Goal: Task Accomplishment & Management: Manage account settings

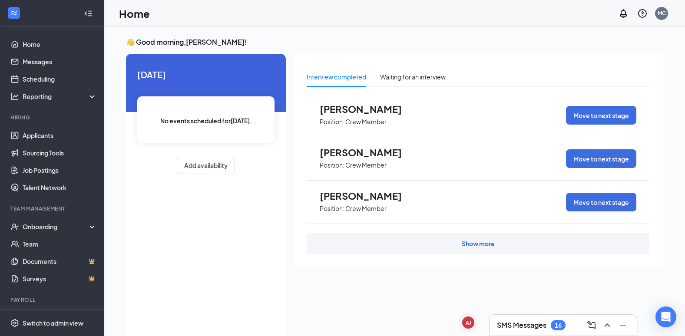
click at [544, 327] on h3 "SMS Messages" at bounding box center [522, 326] width 50 height 10
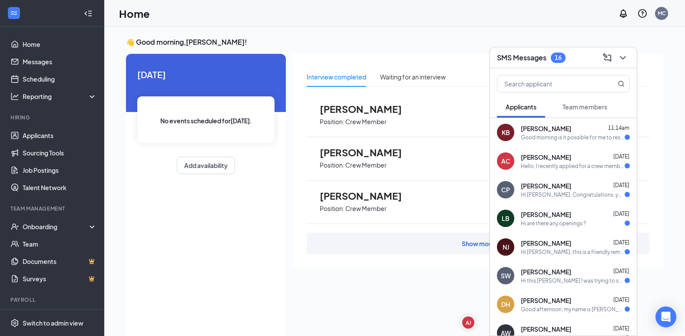
click at [559, 139] on div "Good morning is it possible for me to reschedule my interview for a different d…" at bounding box center [573, 137] width 104 height 7
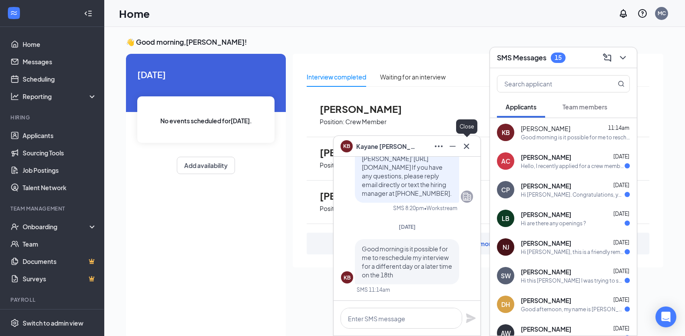
click at [466, 145] on icon "Cross" at bounding box center [466, 145] width 5 height 5
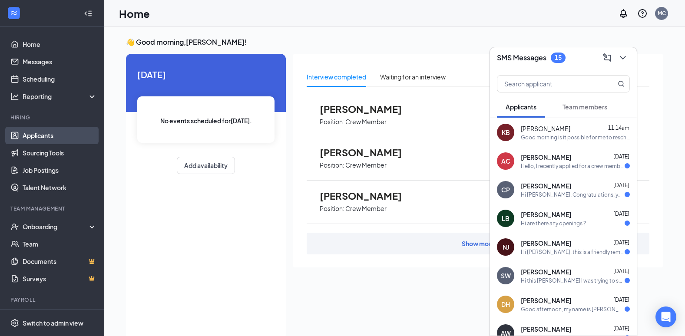
click at [43, 135] on link "Applicants" at bounding box center [60, 135] width 74 height 17
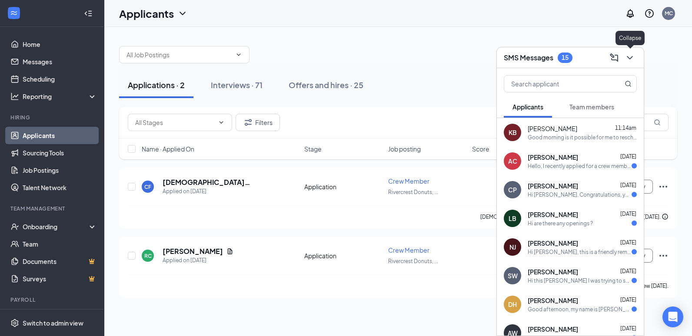
click at [627, 54] on icon "ChevronDown" at bounding box center [629, 58] width 10 height 10
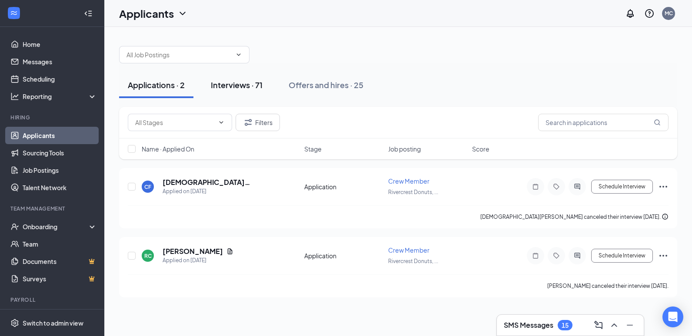
click at [247, 85] on div "Interviews · 71" at bounding box center [237, 85] width 52 height 11
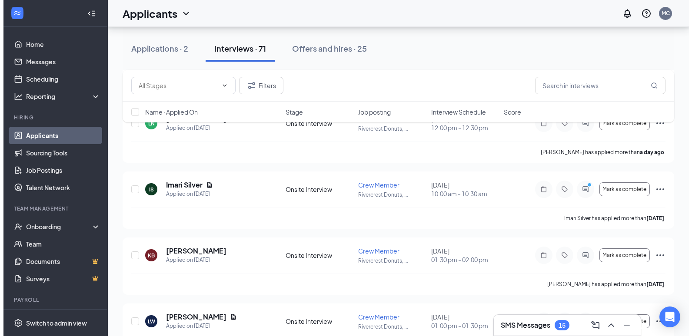
scroll to position [174, 0]
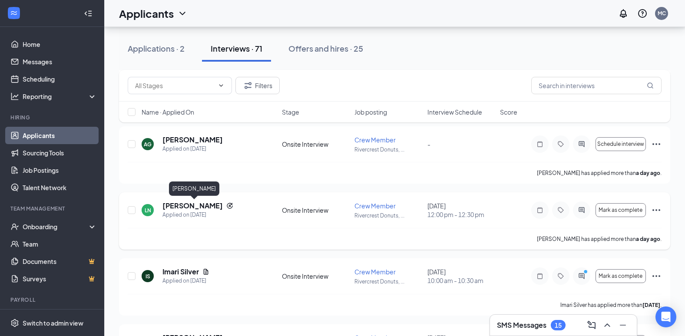
click at [213, 209] on h5 "[PERSON_NAME]" at bounding box center [193, 206] width 60 height 10
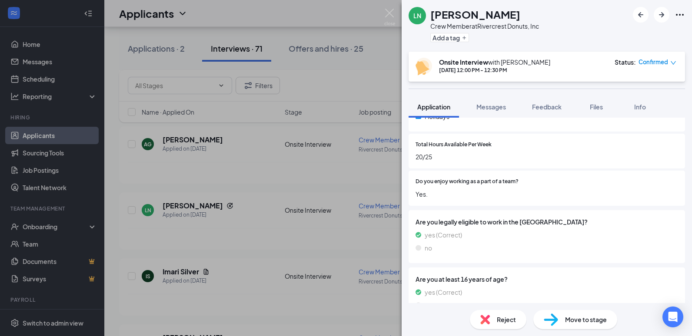
scroll to position [397, 0]
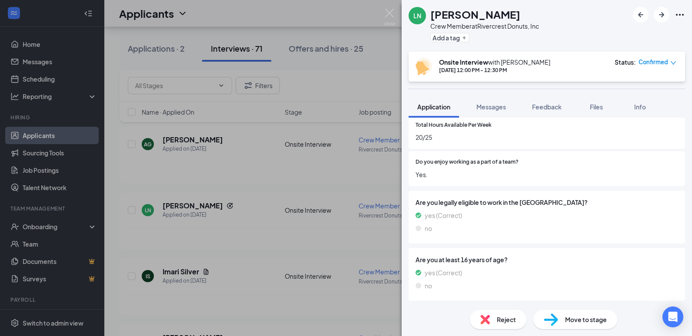
click at [502, 329] on div "Reject Move to stage" at bounding box center [547, 319] width 290 height 33
drag, startPoint x: 502, startPoint y: 329, endPoint x: 496, endPoint y: 321, distance: 10.0
click at [497, 321] on span "Reject" at bounding box center [506, 320] width 19 height 10
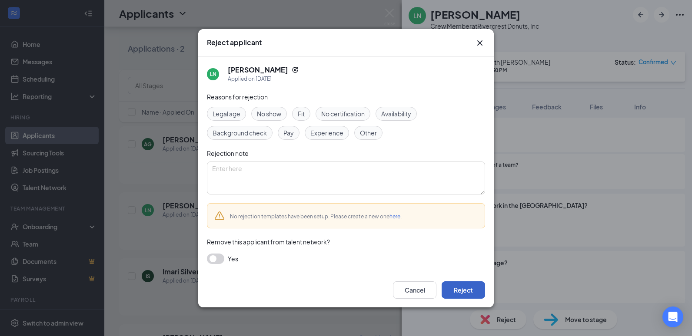
click at [456, 282] on button "Reject" at bounding box center [463, 290] width 43 height 17
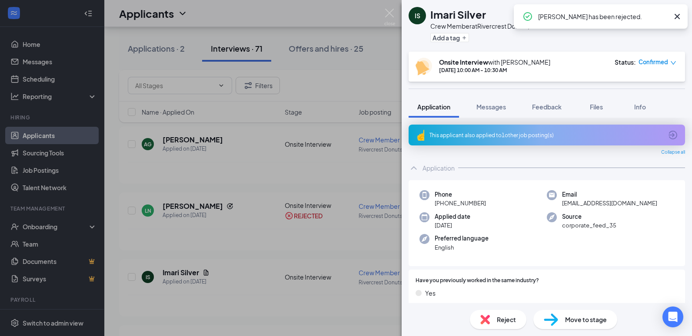
click at [269, 263] on div "IS Imari Silver Crew Member at Rivercrest Donuts, Inc Add a tag Onsite Intervie…" at bounding box center [346, 168] width 692 height 336
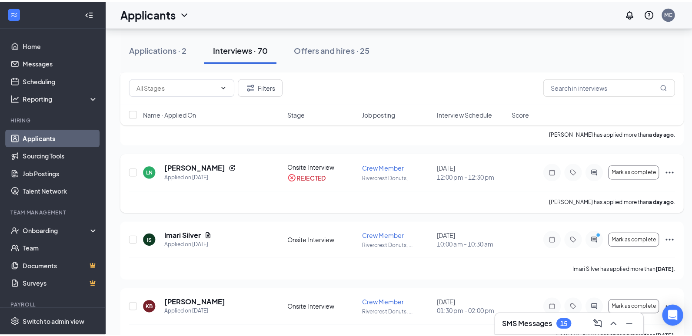
scroll to position [217, 0]
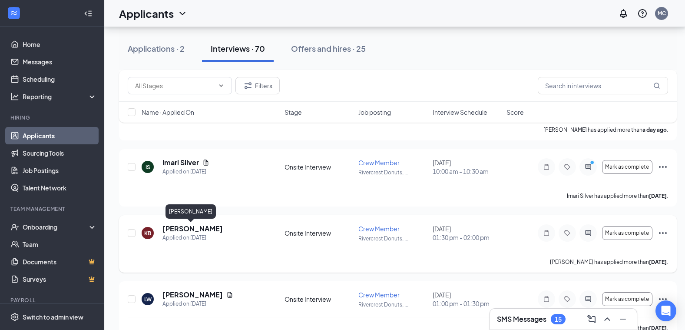
click at [185, 229] on h5 "[PERSON_NAME]" at bounding box center [193, 229] width 60 height 10
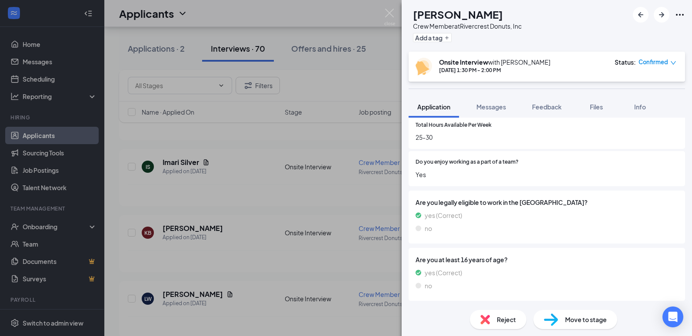
click at [498, 319] on span "Reject" at bounding box center [506, 320] width 19 height 10
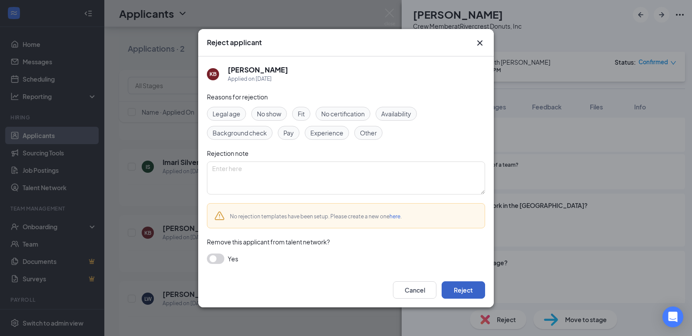
click at [465, 290] on button "Reject" at bounding box center [463, 290] width 43 height 17
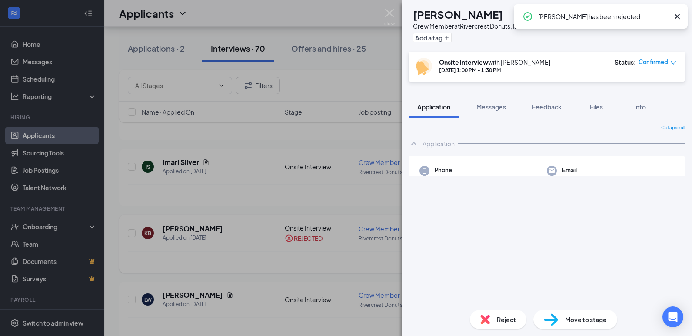
click at [250, 261] on div "[PERSON_NAME] Crew Member at Rivercrest Donuts, Inc Add a tag Onsite Interview …" at bounding box center [346, 168] width 692 height 336
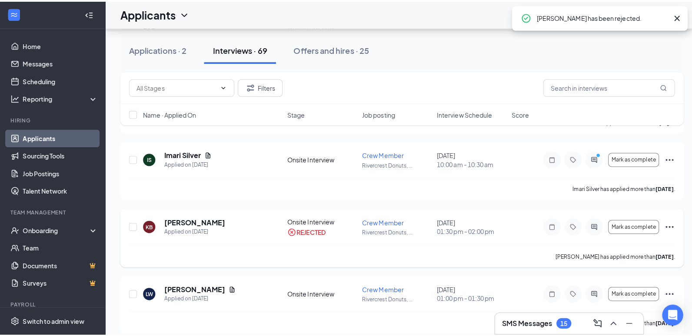
scroll to position [261, 0]
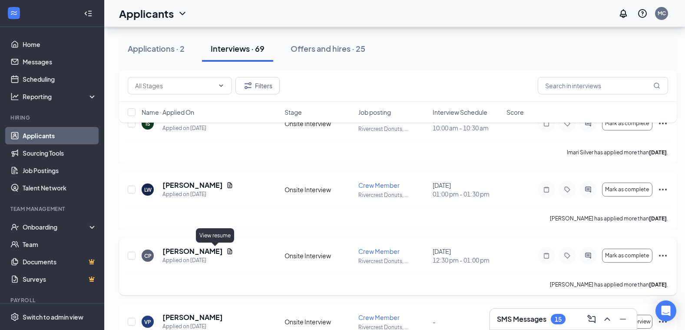
click at [198, 252] on h5 "[PERSON_NAME]" at bounding box center [193, 251] width 60 height 10
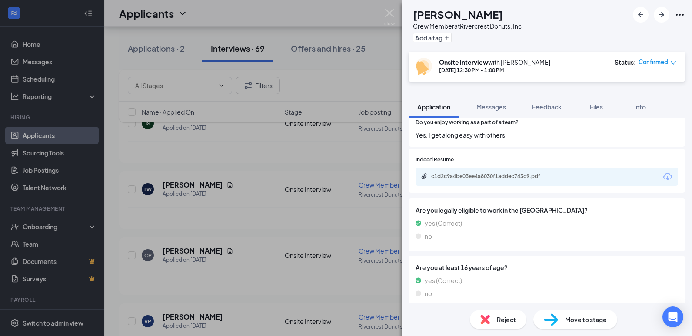
scroll to position [420, 0]
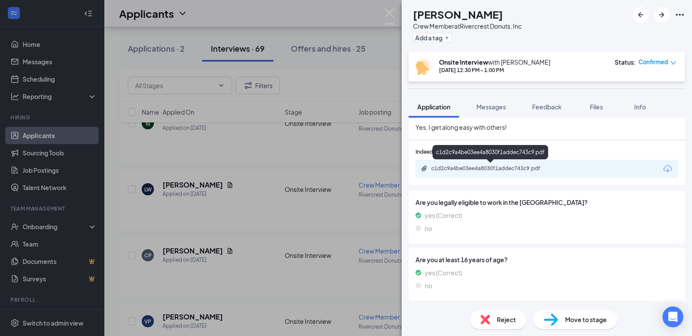
click at [495, 169] on div "c1d2c9a4be03ee4a8030f1addec743c9.pdf" at bounding box center [492, 168] width 122 height 7
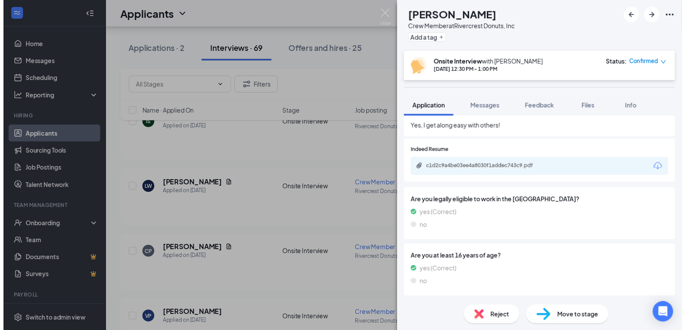
scroll to position [417, 0]
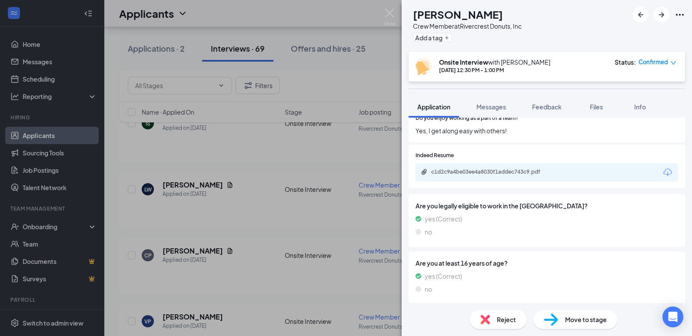
click at [500, 318] on span "Reject" at bounding box center [506, 320] width 19 height 10
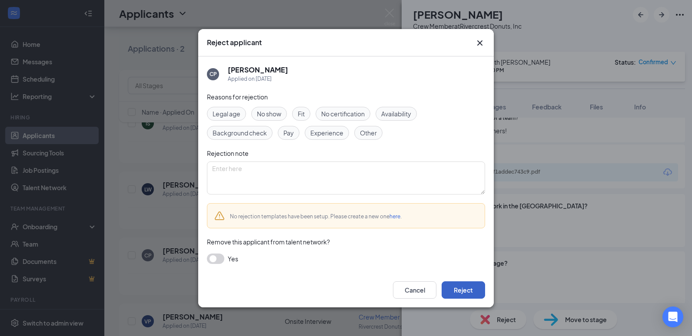
click at [465, 283] on button "Reject" at bounding box center [463, 290] width 43 height 17
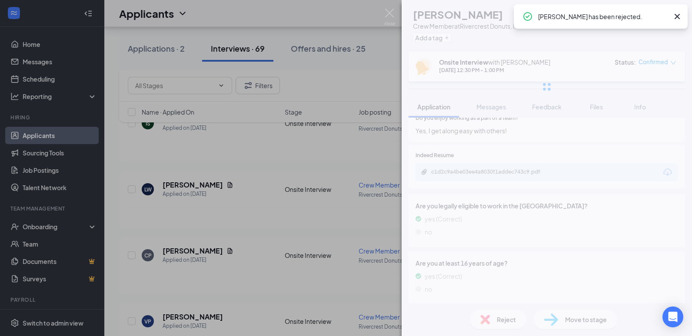
click at [324, 226] on div "CP [PERSON_NAME] Crew Member at Rivercrest Donuts, Inc Add a tag Onsite Intervi…" at bounding box center [346, 168] width 692 height 336
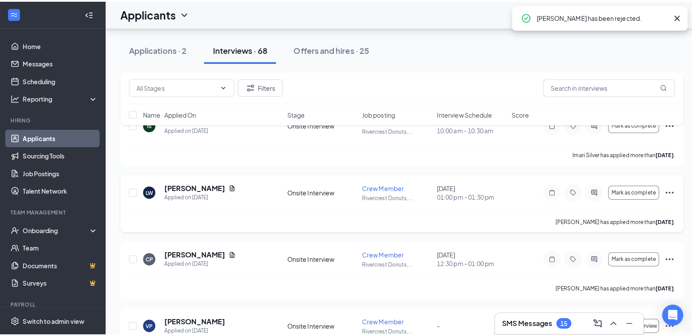
scroll to position [217, 0]
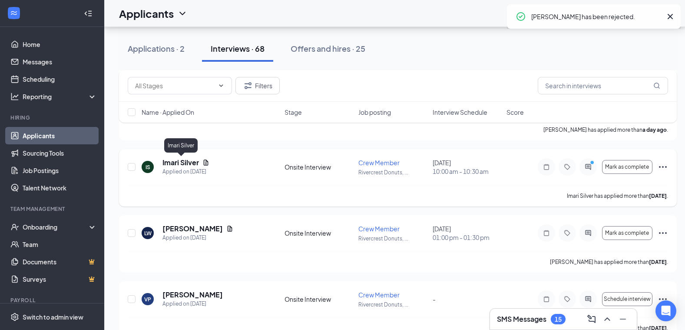
click at [186, 159] on h5 "Imari Silver" at bounding box center [181, 163] width 37 height 10
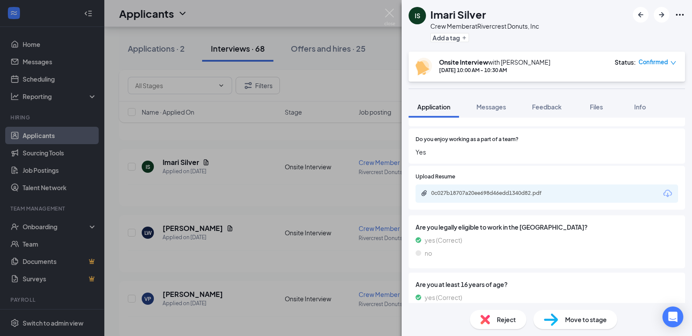
scroll to position [445, 0]
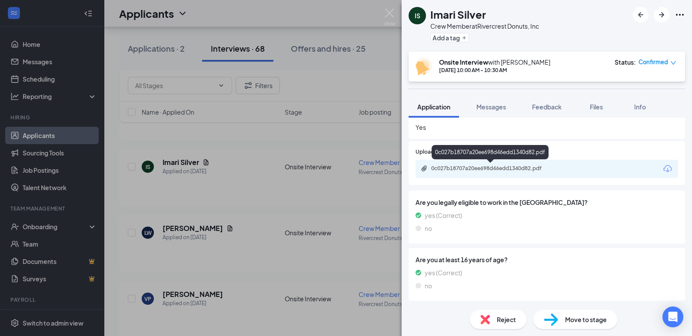
click at [483, 169] on div "0c027b18707a20ee698d46edd1340d82.pdf" at bounding box center [492, 168] width 122 height 7
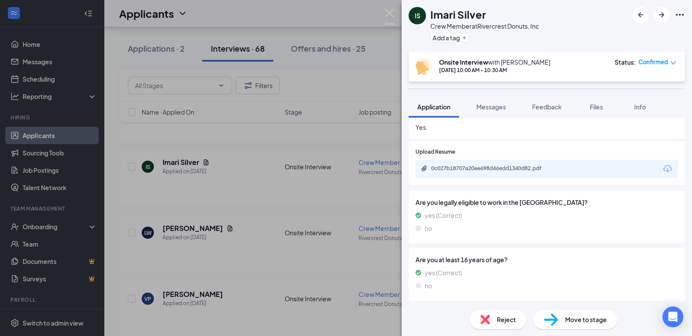
scroll to position [441, 0]
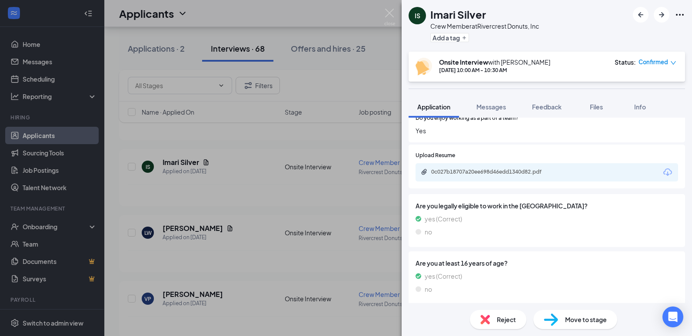
click at [500, 322] on span "Reject" at bounding box center [506, 320] width 19 height 10
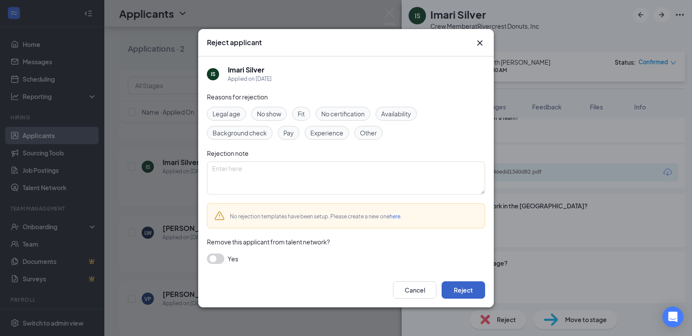
click at [459, 290] on button "Reject" at bounding box center [463, 290] width 43 height 17
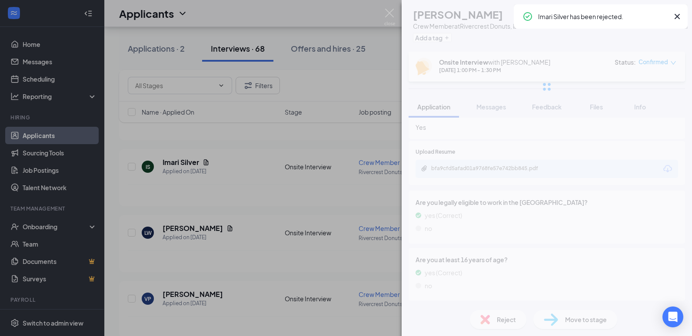
scroll to position [417, 0]
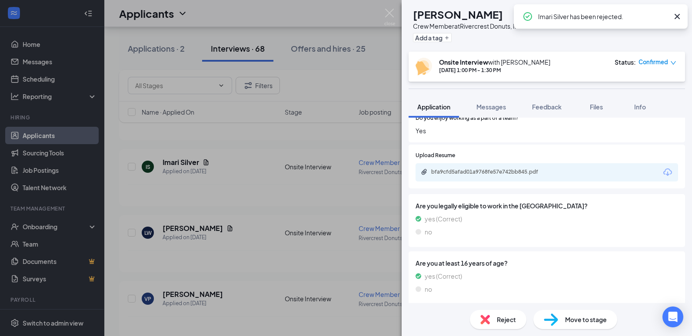
click at [339, 202] on div "[PERSON_NAME] Crew Member at Rivercrest Donuts, Inc Add a tag Onsite Interview …" at bounding box center [346, 168] width 692 height 336
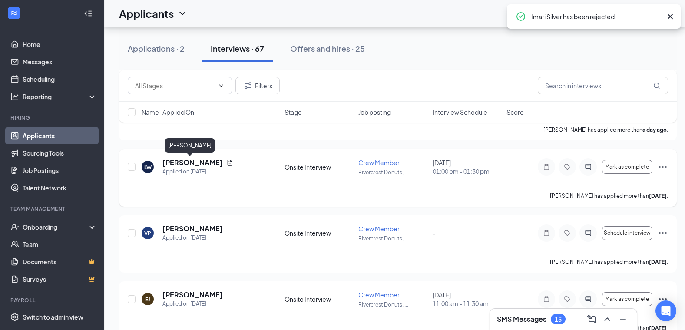
click at [177, 161] on h5 "[PERSON_NAME]" at bounding box center [193, 163] width 60 height 10
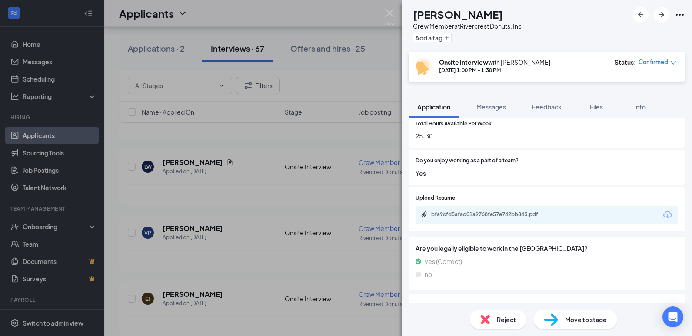
scroll to position [391, 0]
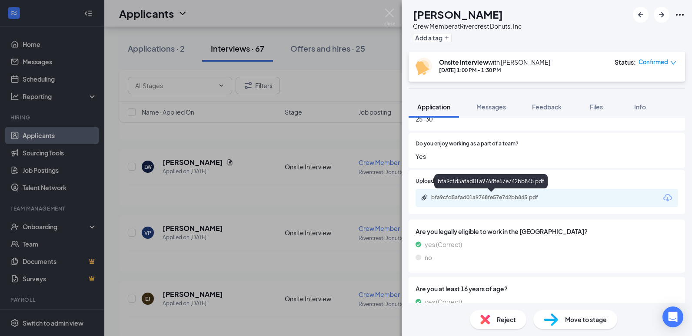
click at [476, 199] on div "bfa9cfd5afad01a9768fe57e742bb845.pdf" at bounding box center [492, 197] width 122 height 7
click at [500, 320] on span "Reject" at bounding box center [506, 320] width 19 height 10
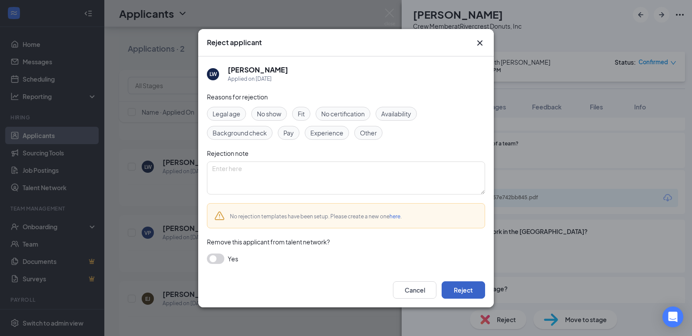
click at [475, 291] on button "Reject" at bounding box center [463, 290] width 43 height 17
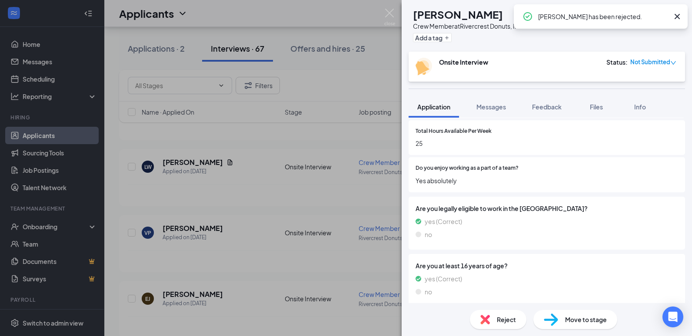
click at [266, 203] on div "VP [PERSON_NAME] Crew Member at Rivercrest Donuts, Inc Add a tag Onsite Intervi…" at bounding box center [346, 168] width 692 height 336
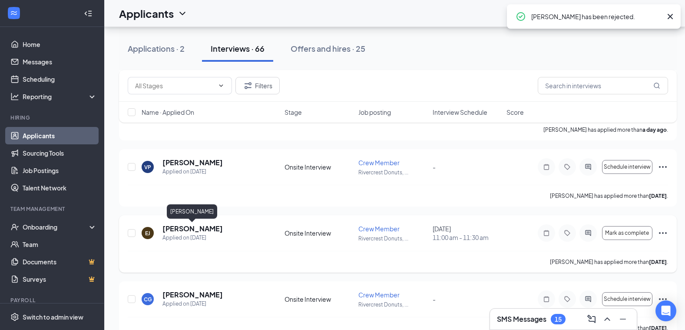
click at [187, 229] on h5 "[PERSON_NAME]" at bounding box center [193, 229] width 60 height 10
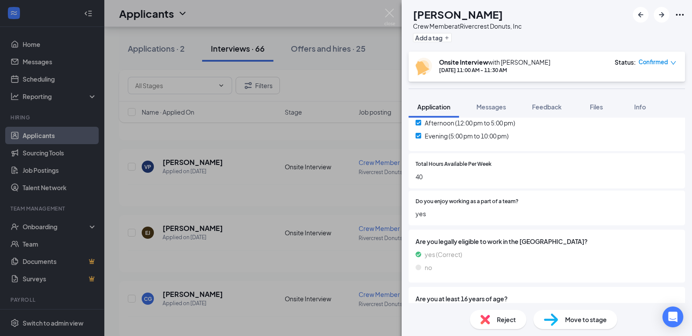
scroll to position [343, 0]
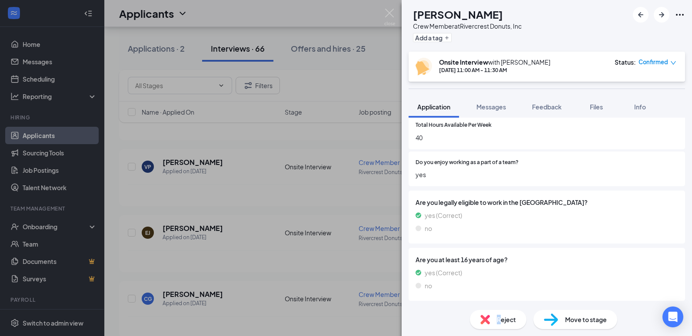
click at [498, 328] on div "Reject" at bounding box center [498, 319] width 56 height 19
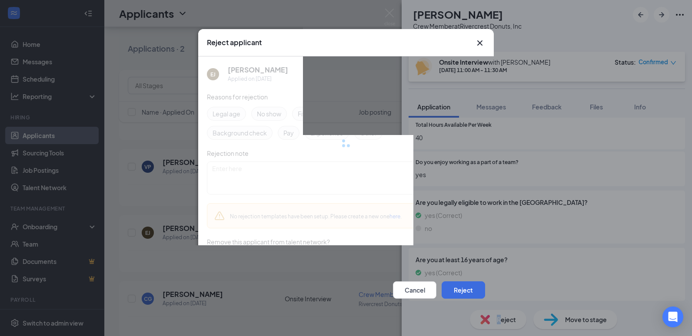
scroll to position [340, 0]
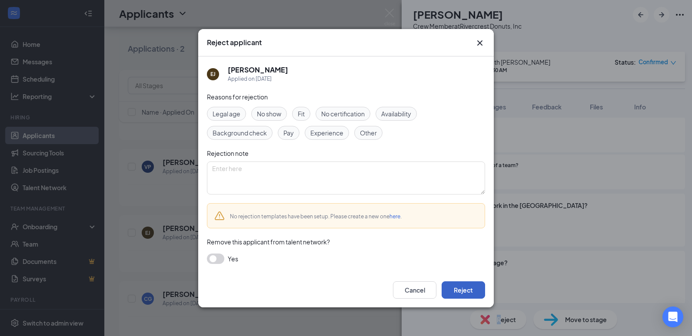
click at [464, 293] on button "Reject" at bounding box center [463, 290] width 43 height 17
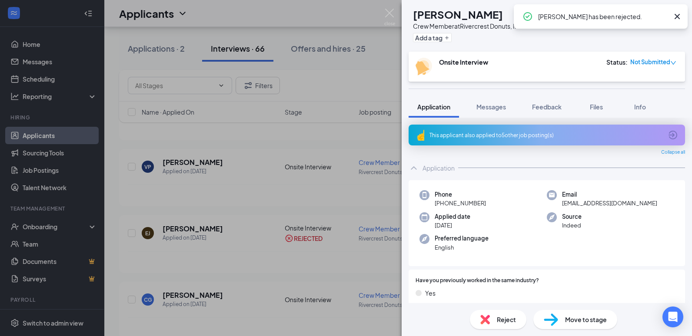
click at [323, 199] on div "CG [PERSON_NAME] Crew Member at Rivercrest Donuts, Inc Add a tag Onsite Intervi…" at bounding box center [346, 168] width 692 height 336
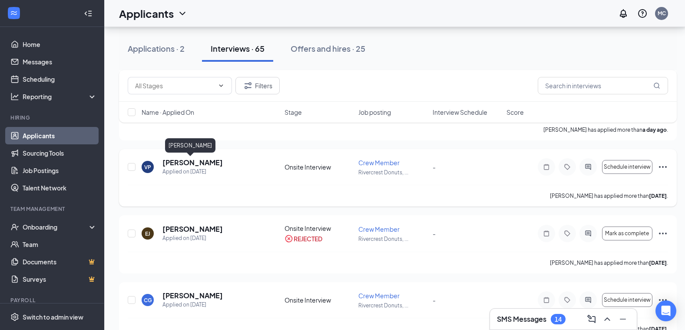
click at [197, 160] on h5 "[PERSON_NAME]" at bounding box center [193, 163] width 60 height 10
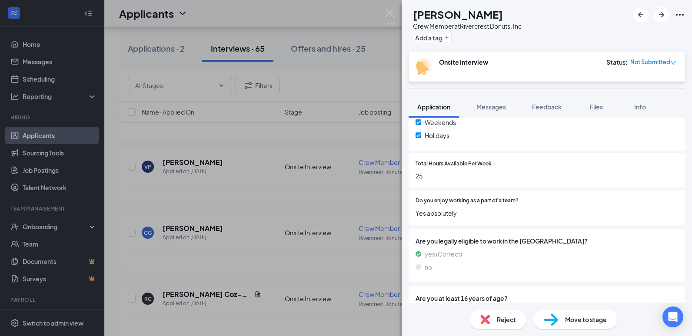
scroll to position [397, 0]
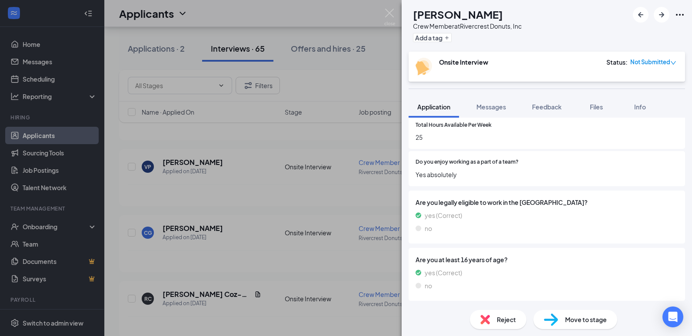
click at [494, 324] on div "Reject" at bounding box center [498, 319] width 56 height 19
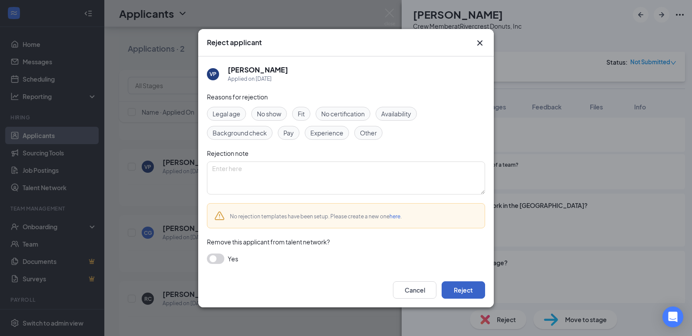
click at [461, 291] on button "Reject" at bounding box center [463, 290] width 43 height 17
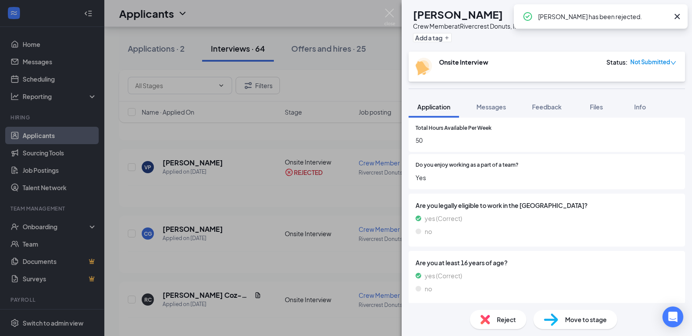
click at [335, 200] on div "CG [PERSON_NAME] Crew Member at Rivercrest Donuts, Inc Add a tag Onsite Intervi…" at bounding box center [346, 168] width 692 height 336
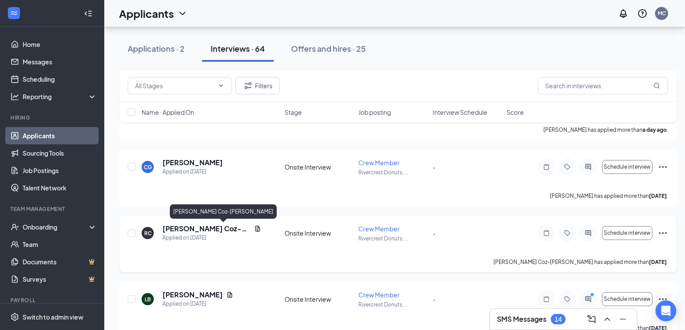
click at [202, 230] on h5 "[PERSON_NAME] Coz-[PERSON_NAME]" at bounding box center [207, 229] width 88 height 10
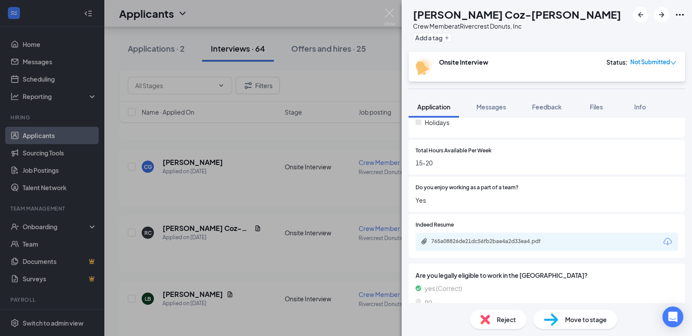
scroll to position [391, 0]
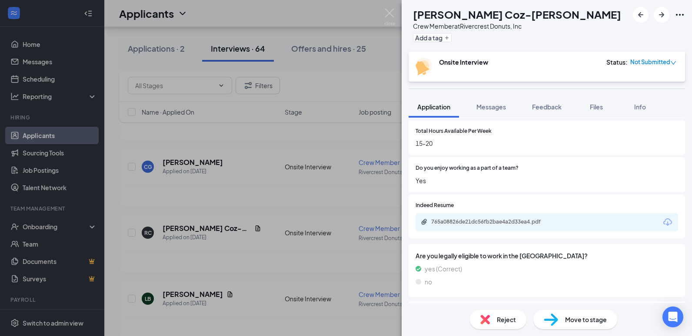
click at [497, 322] on span "Reject" at bounding box center [506, 320] width 19 height 10
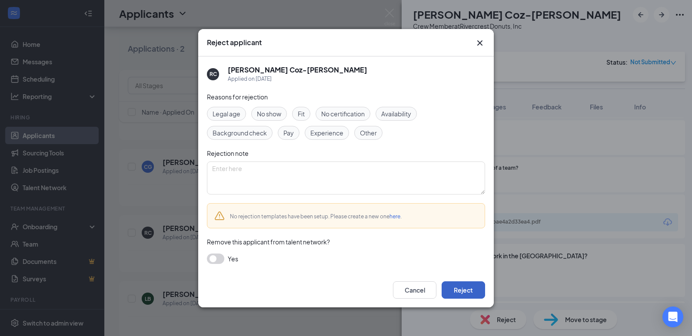
click at [458, 293] on button "Reject" at bounding box center [463, 290] width 43 height 17
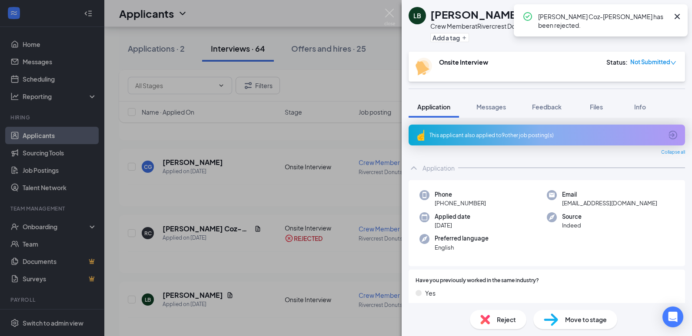
click at [258, 215] on div "LB [PERSON_NAME] Crew Member at Rivercrest Donuts, Inc Add a tag Onsite Intervi…" at bounding box center [346, 168] width 692 height 336
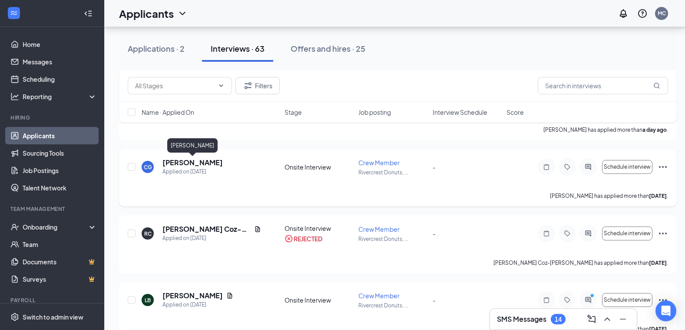
click at [209, 161] on h5 "[PERSON_NAME]" at bounding box center [193, 163] width 60 height 10
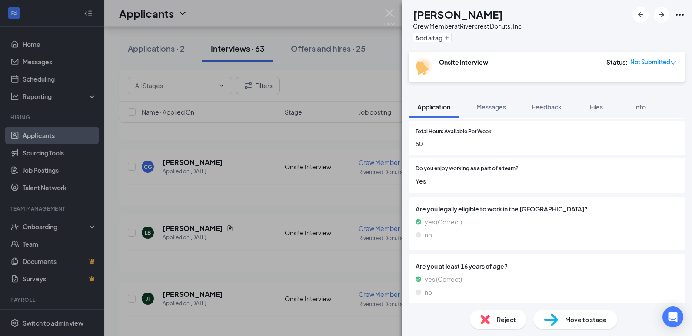
scroll to position [391, 0]
click at [498, 314] on div "Reject" at bounding box center [498, 319] width 56 height 19
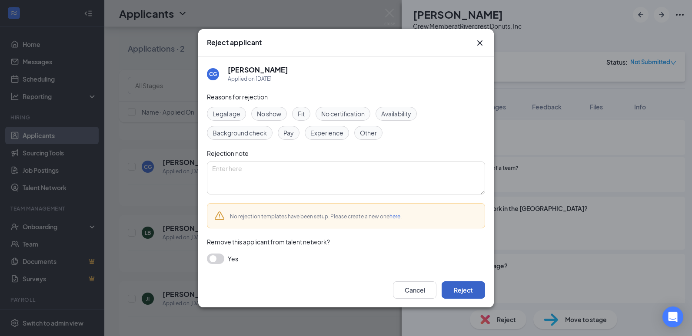
click at [456, 293] on button "Reject" at bounding box center [463, 290] width 43 height 17
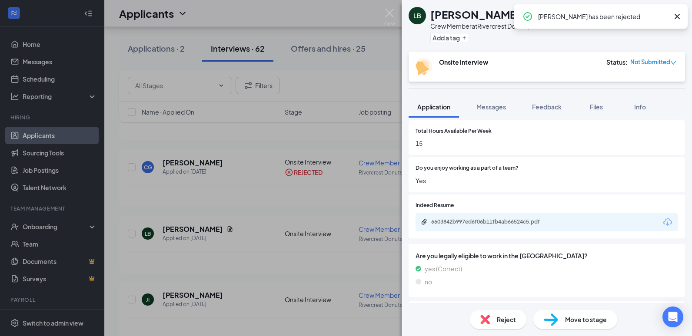
click at [302, 212] on div "LB [PERSON_NAME] Crew Member at Rivercrest Donuts, Inc Add a tag Onsite Intervi…" at bounding box center [346, 168] width 692 height 336
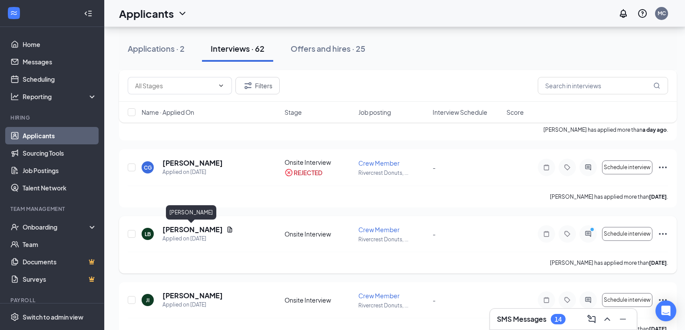
drag, startPoint x: 182, startPoint y: 230, endPoint x: 185, endPoint y: 226, distance: 5.7
click at [183, 230] on h5 "[PERSON_NAME]" at bounding box center [193, 230] width 60 height 10
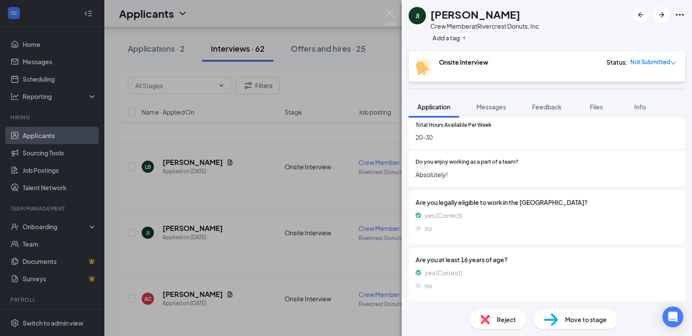
click at [497, 315] on span "Reject" at bounding box center [506, 320] width 19 height 10
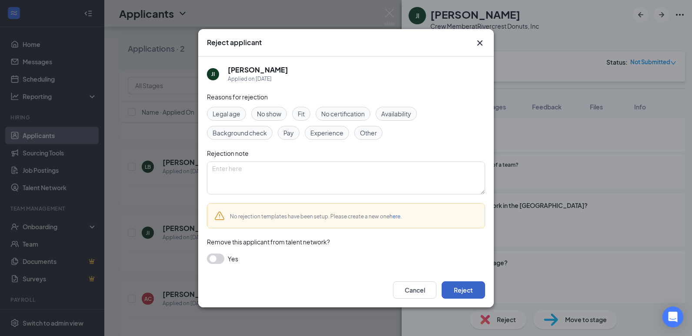
click at [461, 292] on button "Reject" at bounding box center [463, 290] width 43 height 17
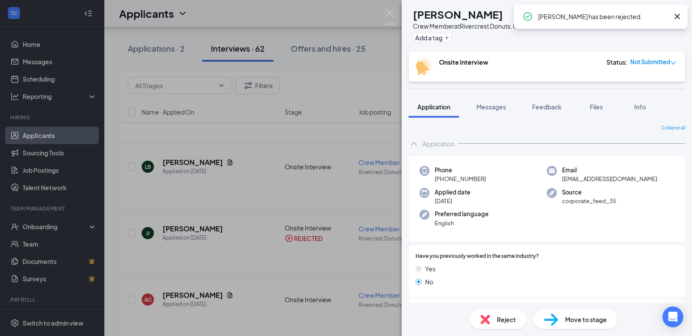
click at [264, 200] on div "AC [PERSON_NAME] Crew Member at Rivercrest Donuts, Inc Add a tag Onsite Intervi…" at bounding box center [346, 168] width 692 height 336
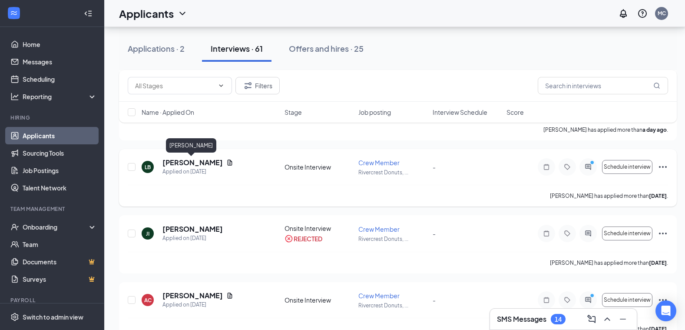
click at [199, 163] on h5 "[PERSON_NAME]" at bounding box center [193, 163] width 60 height 10
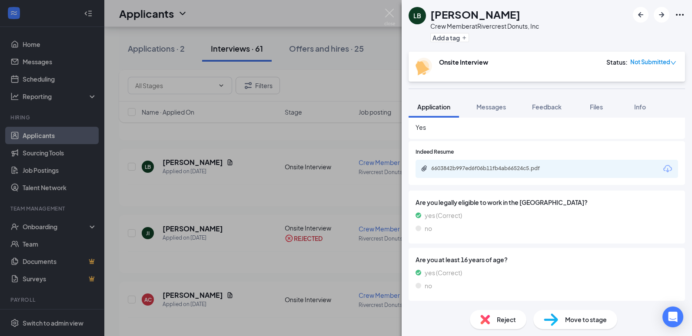
click at [493, 324] on div "Reject" at bounding box center [498, 319] width 56 height 19
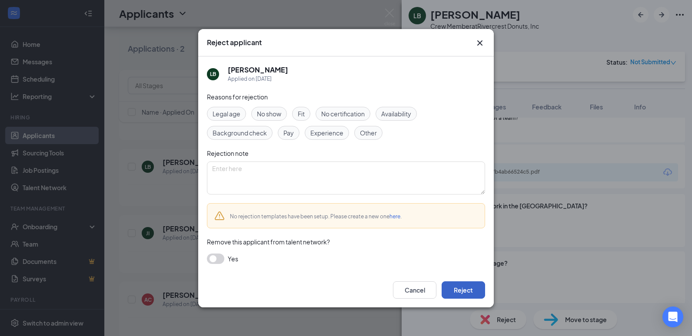
click at [448, 289] on button "Reject" at bounding box center [463, 290] width 43 height 17
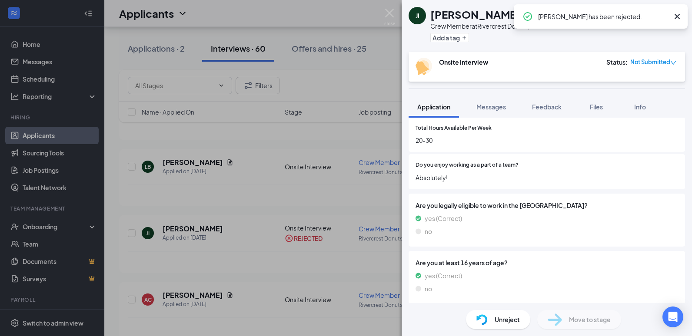
scroll to position [394, 0]
click at [209, 199] on div "JI [PERSON_NAME] Crew Member at Rivercrest Donuts, Inc Add a tag Onsite Intervi…" at bounding box center [346, 168] width 692 height 336
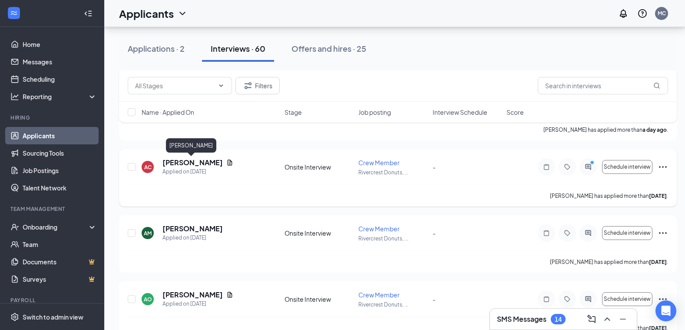
click at [197, 165] on h5 "[PERSON_NAME]" at bounding box center [193, 163] width 60 height 10
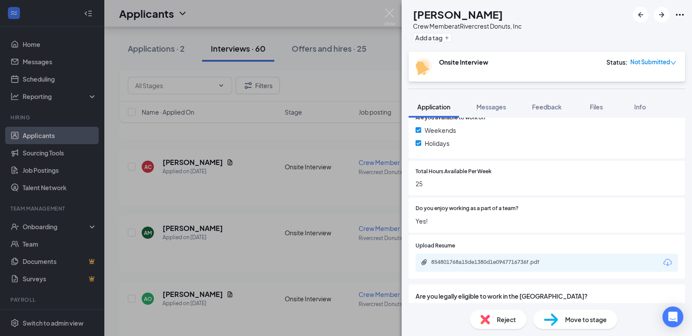
scroll to position [348, 0]
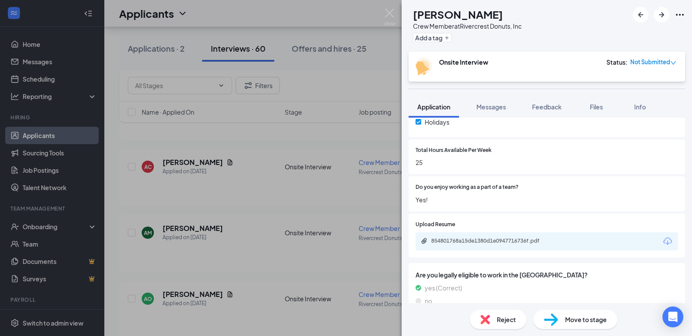
click at [492, 316] on div "Reject" at bounding box center [498, 319] width 56 height 19
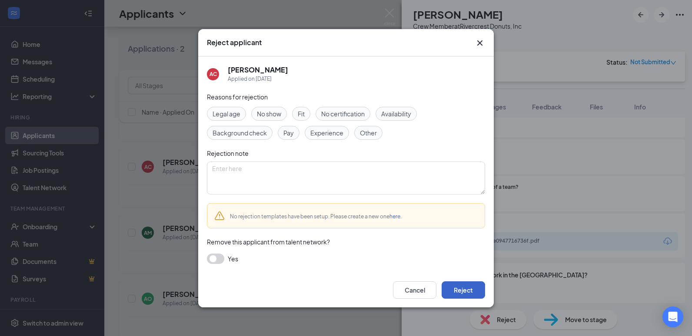
click at [457, 284] on button "Reject" at bounding box center [463, 290] width 43 height 17
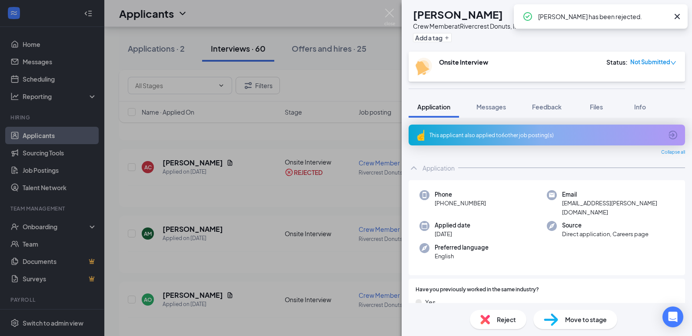
click at [249, 195] on div "AM [PERSON_NAME] Crew Member at Rivercrest Donuts, Inc Add a tag Onsite Intervi…" at bounding box center [346, 168] width 692 height 336
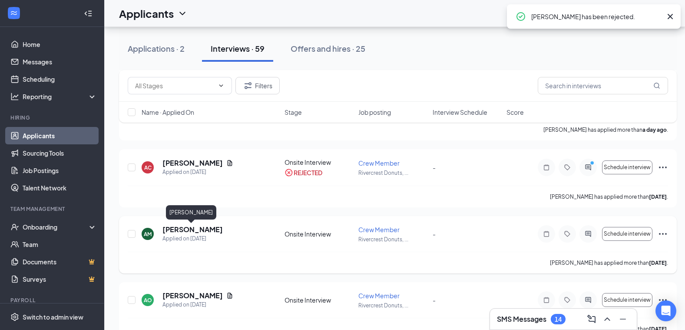
click at [189, 229] on h5 "[PERSON_NAME]" at bounding box center [193, 230] width 60 height 10
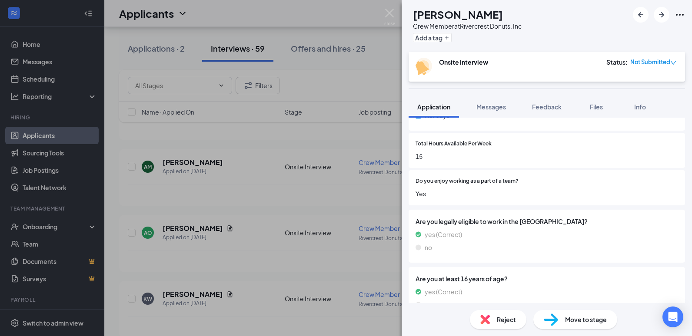
scroll to position [391, 0]
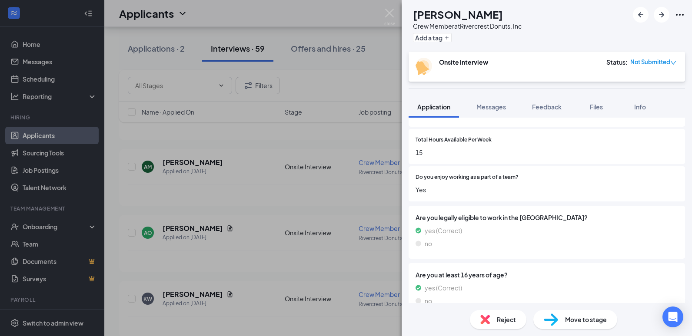
click at [493, 319] on div "Reject" at bounding box center [498, 319] width 56 height 19
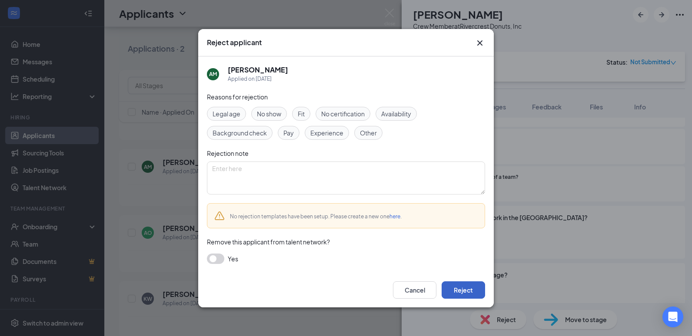
click at [463, 284] on button "Reject" at bounding box center [463, 290] width 43 height 17
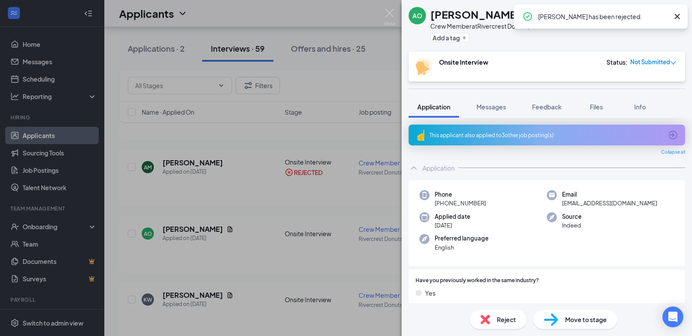
click at [244, 201] on div "AO Alize [PERSON_NAME] Crew Member at Rivercrest Donuts, Inc Add a tag Onsite I…" at bounding box center [346, 168] width 692 height 336
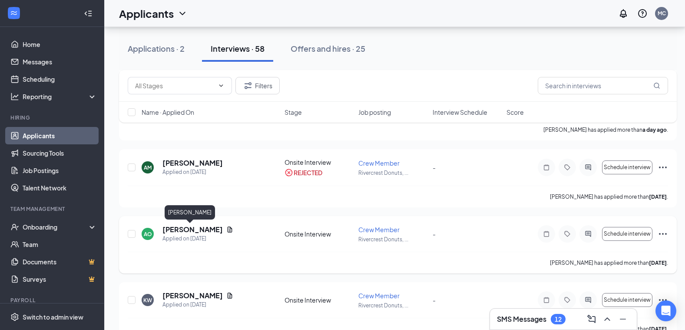
click at [183, 229] on h5 "[PERSON_NAME]" at bounding box center [193, 230] width 60 height 10
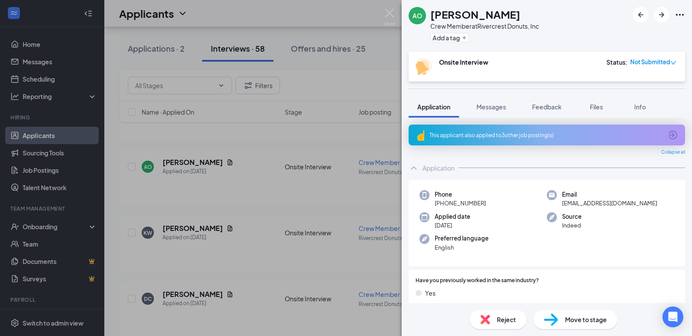
click at [485, 312] on div "Reject" at bounding box center [498, 319] width 56 height 19
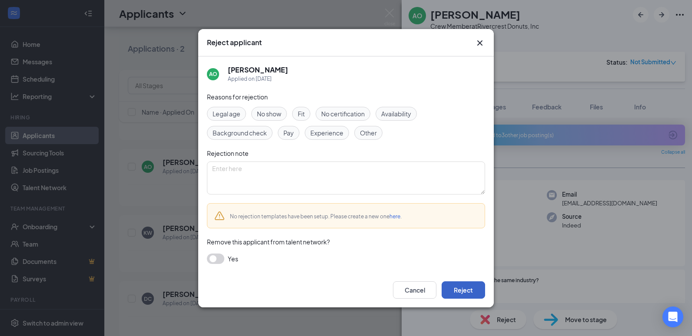
click at [470, 289] on button "Reject" at bounding box center [463, 290] width 43 height 17
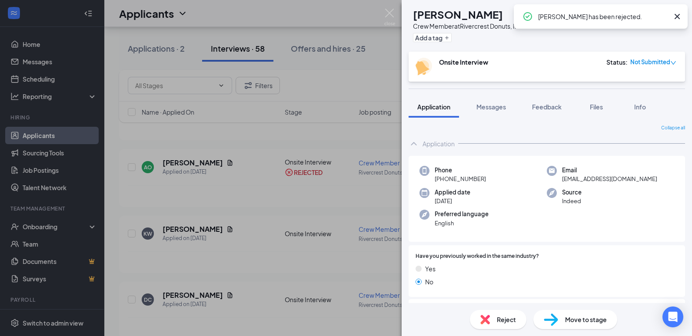
click at [275, 203] on div "KW [PERSON_NAME] Crew Member at Rivercrest Donuts, Inc Add a tag Onsite Intervi…" at bounding box center [346, 168] width 692 height 336
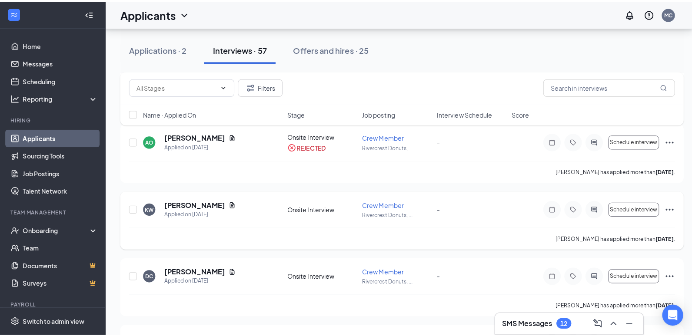
scroll to position [261, 0]
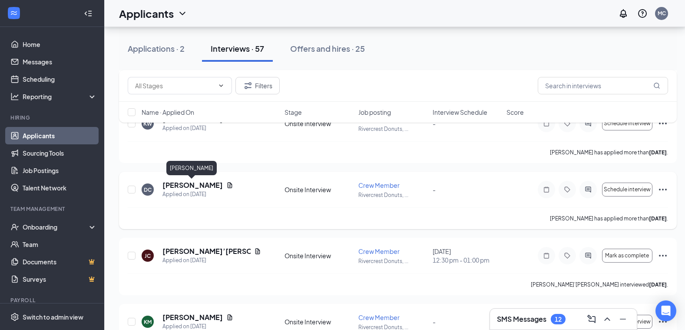
click at [189, 184] on h5 "[PERSON_NAME]" at bounding box center [193, 185] width 60 height 10
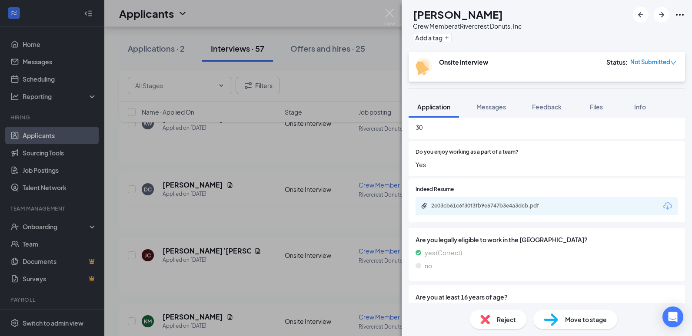
scroll to position [435, 0]
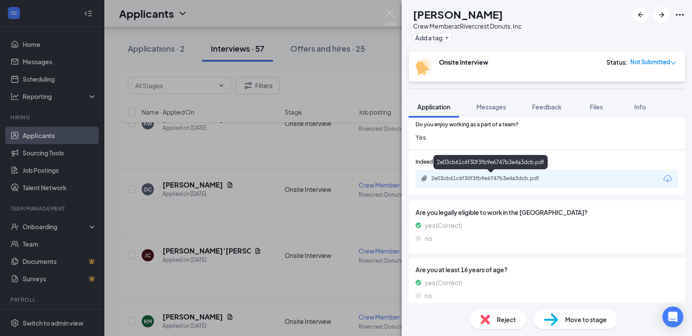
click at [485, 180] on div "2e03cb61c6f30f3fb9e6747b3e4a3dcb.pdf" at bounding box center [492, 178] width 122 height 7
click at [493, 316] on div "Reject" at bounding box center [498, 319] width 56 height 19
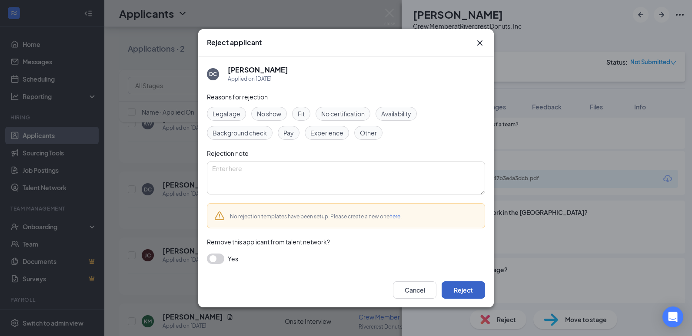
click at [462, 293] on button "Reject" at bounding box center [463, 290] width 43 height 17
